Goal: Task Accomplishment & Management: Manage account settings

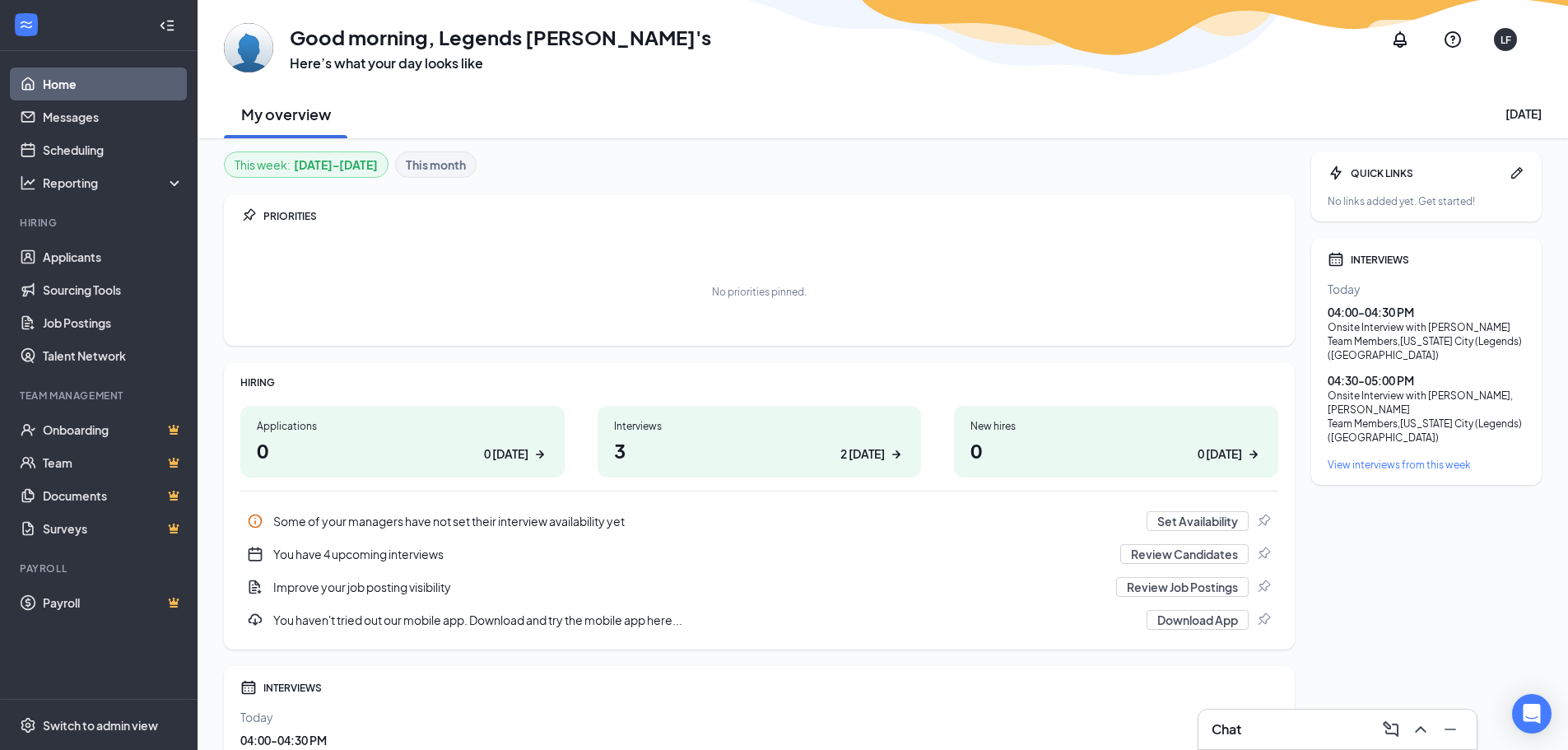
click at [671, 426] on div "Interviews" at bounding box center [760, 426] width 291 height 14
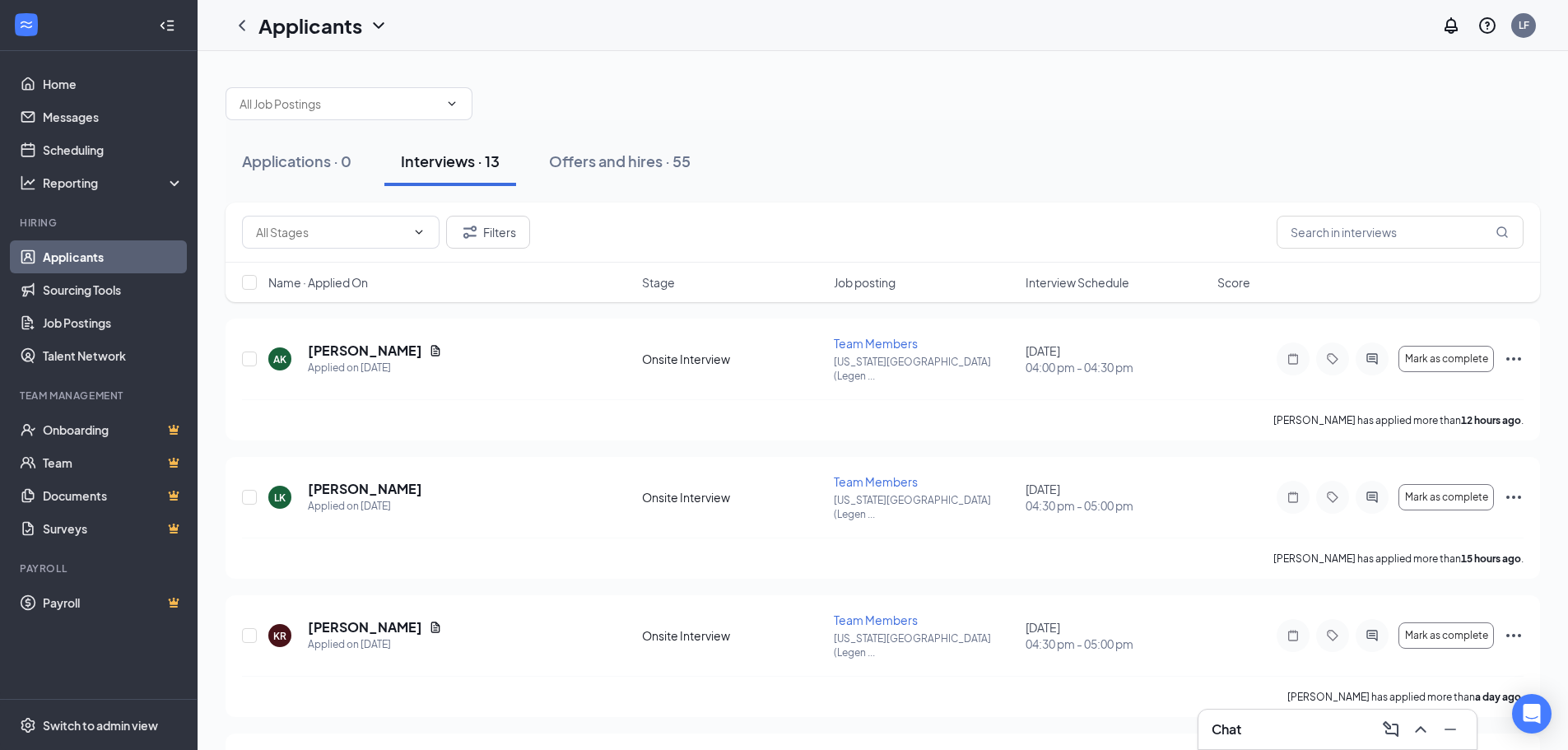
click at [1062, 293] on div "Name · Applied On Stage Job posting Interview Schedule Score" at bounding box center [882, 282] width 1314 height 40
click at [1065, 288] on span "Interview Schedule" at bounding box center [1078, 281] width 104 height 16
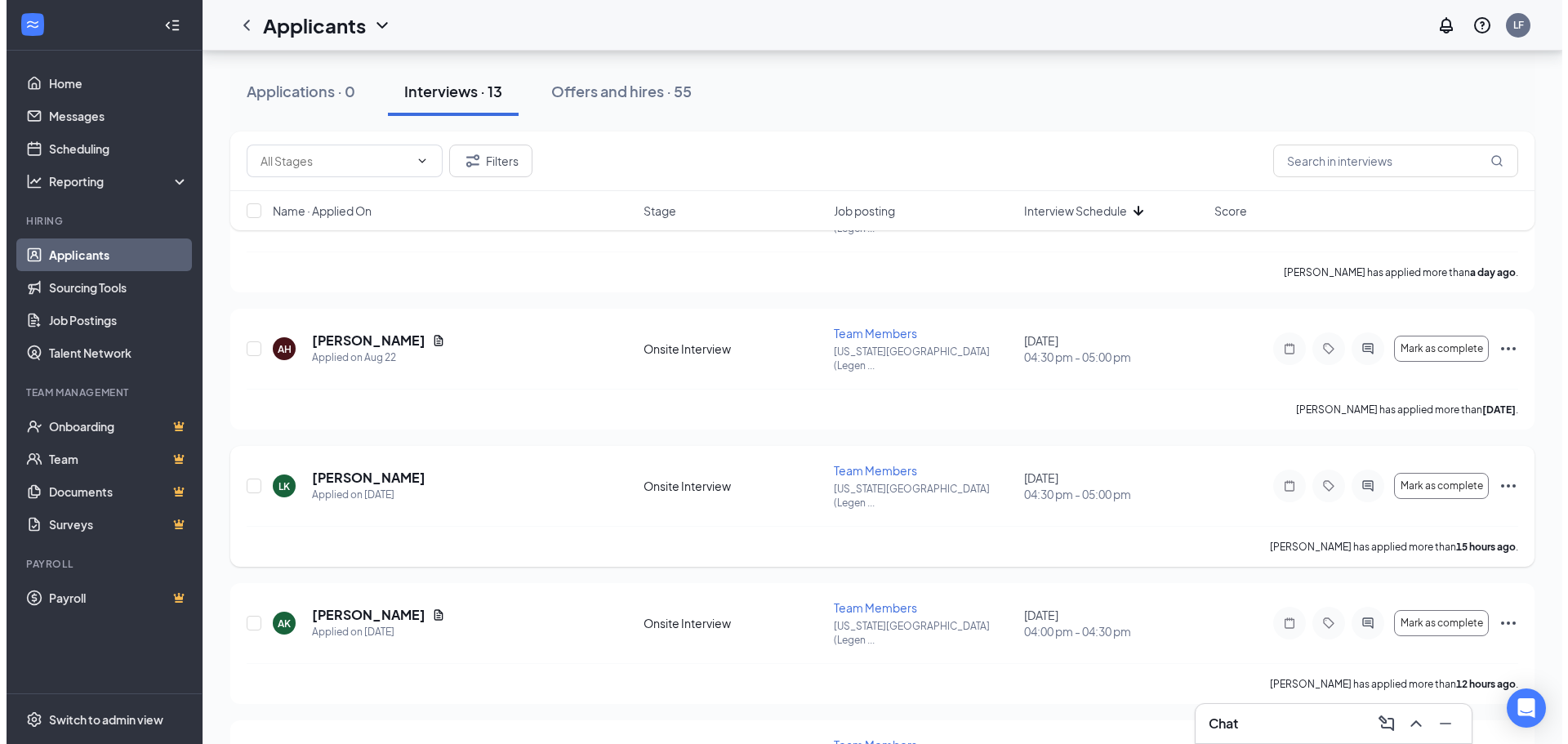
scroll to position [163, 0]
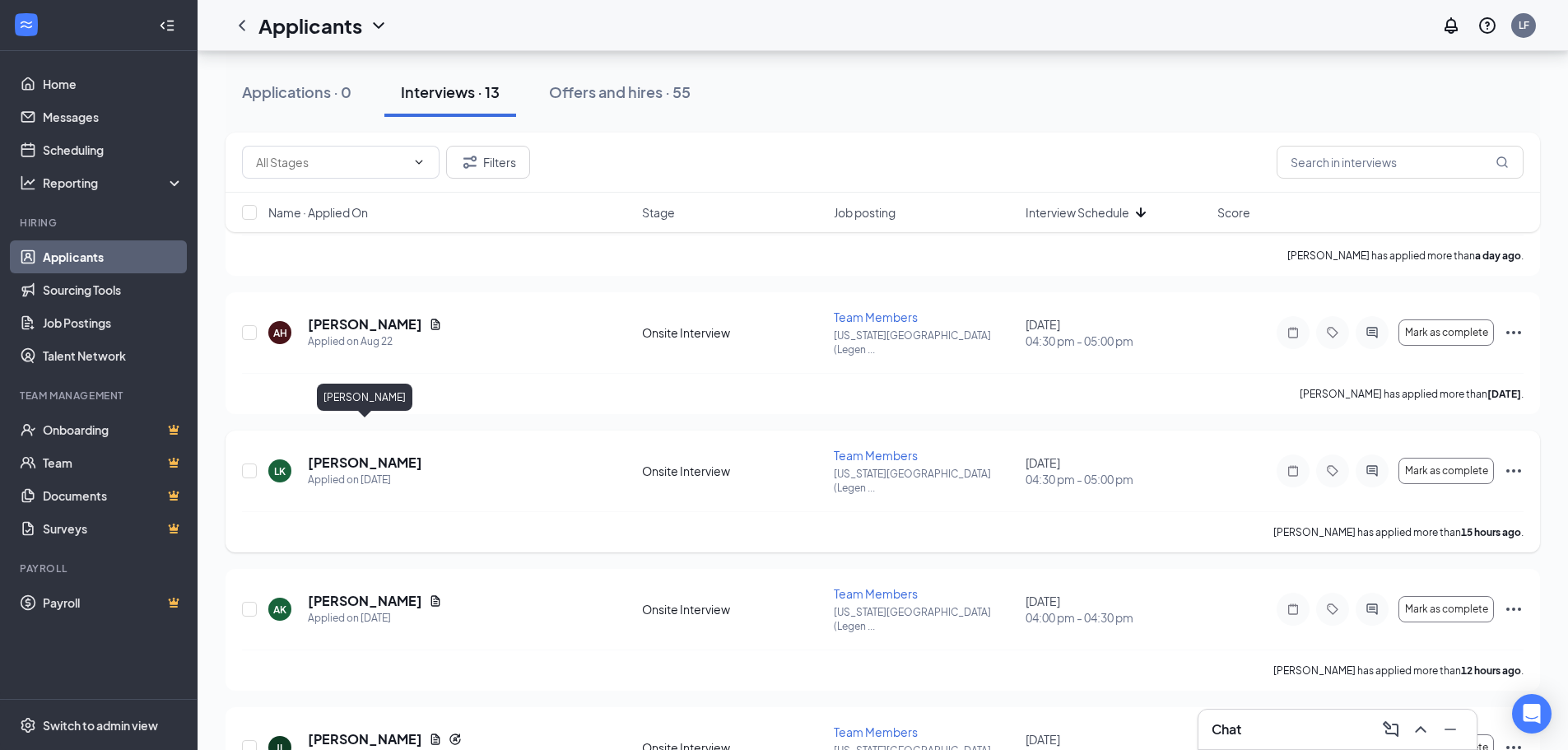
click at [407, 454] on h5 "Lawrence Kubicki" at bounding box center [365, 462] width 114 height 18
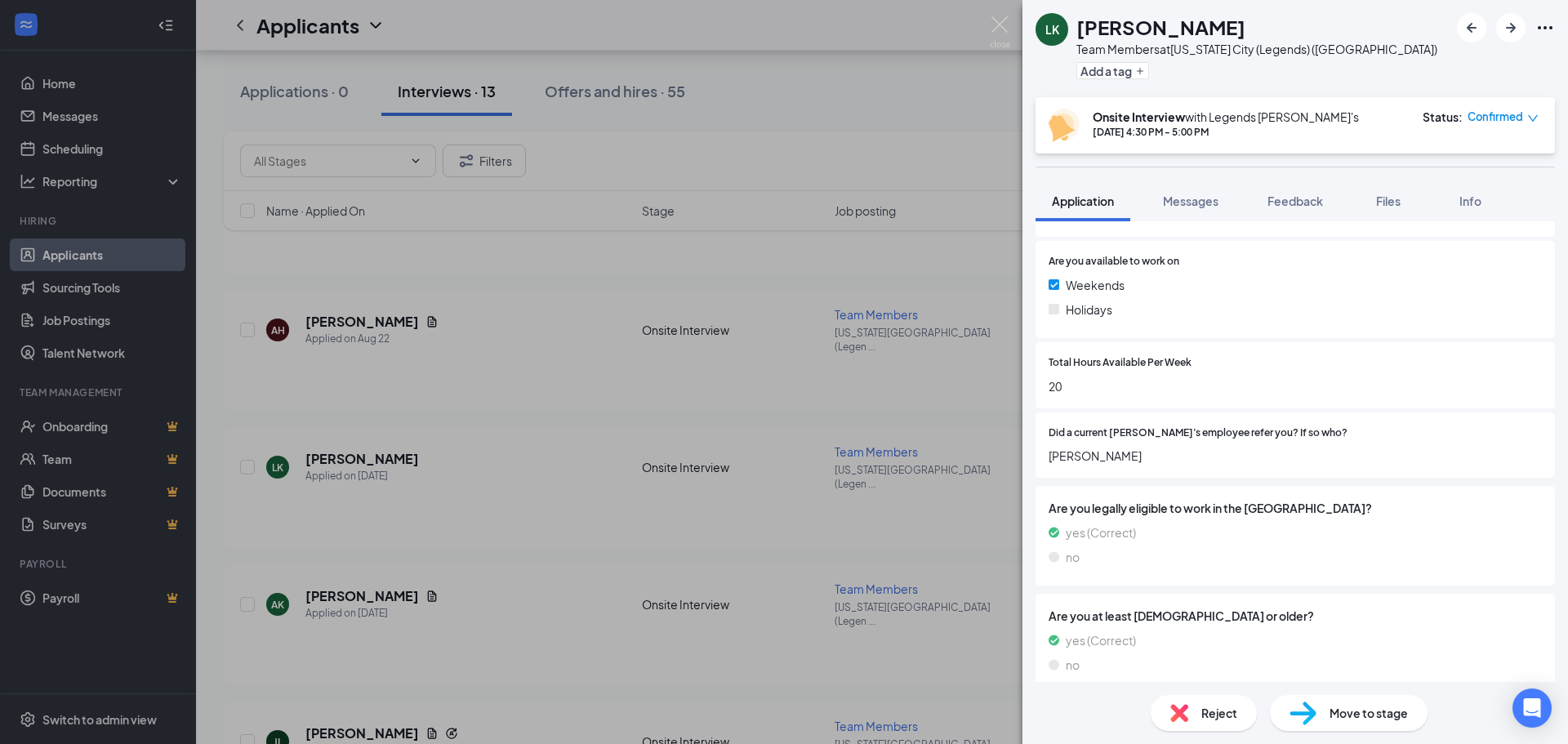
scroll to position [745, 0]
drag, startPoint x: 1170, startPoint y: 440, endPoint x: 1030, endPoint y: 446, distance: 140.1
click at [1030, 446] on div "Collapse all Application Phone +1 (913) 242-2932 Email alexkubicki07@gmail.com …" at bounding box center [1295, 451] width 546 height 460
click at [1319, 450] on div "Did a current Freddy's employee refer you? If so who? Terrance DeClements" at bounding box center [1295, 444] width 519 height 66
click at [837, 425] on div "LK Lawrence Kubicki Team Members at Kansas City (Legends) (KS) Add a tag Onsite…" at bounding box center [784, 372] width 1568 height 744
